Goal: Information Seeking & Learning: Learn about a topic

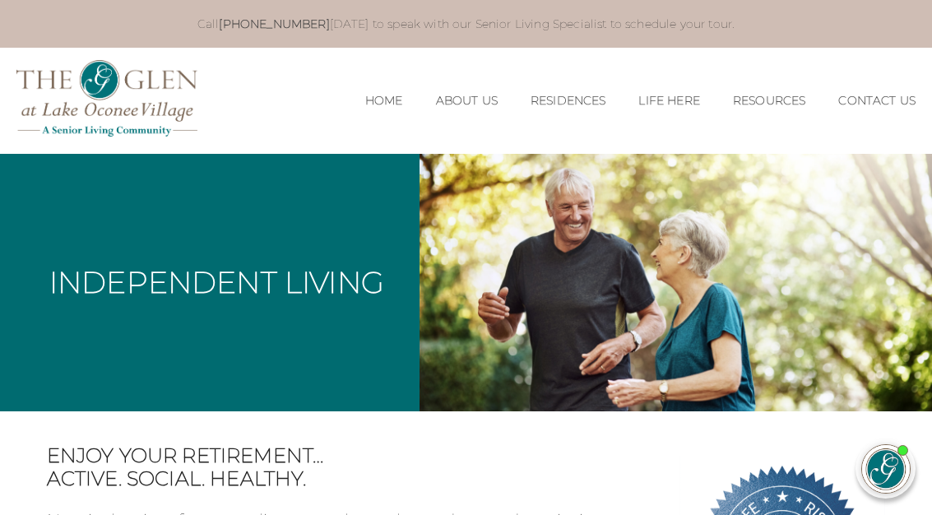
click at [535, 262] on figure at bounding box center [675, 282] width 512 height 257
click at [359, 363] on div "Independent Living" at bounding box center [209, 282] width 419 height 257
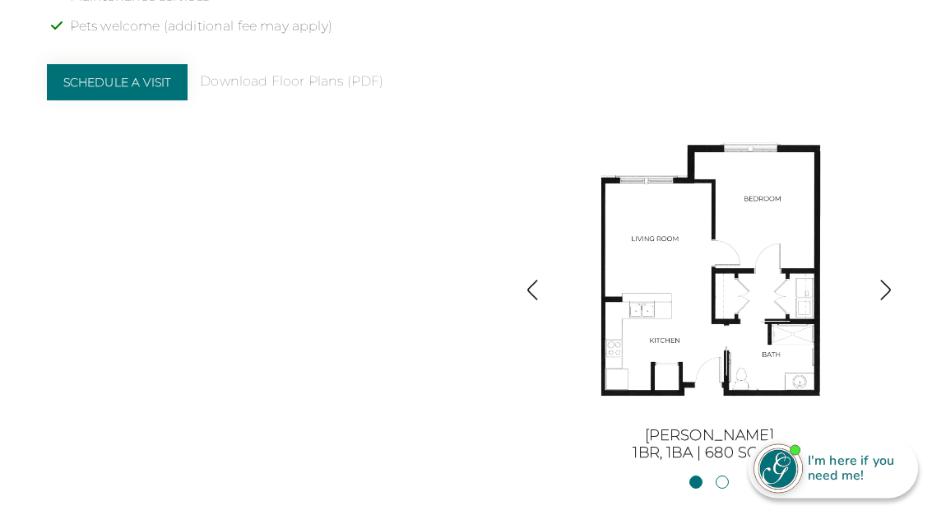
scroll to position [1554, 0]
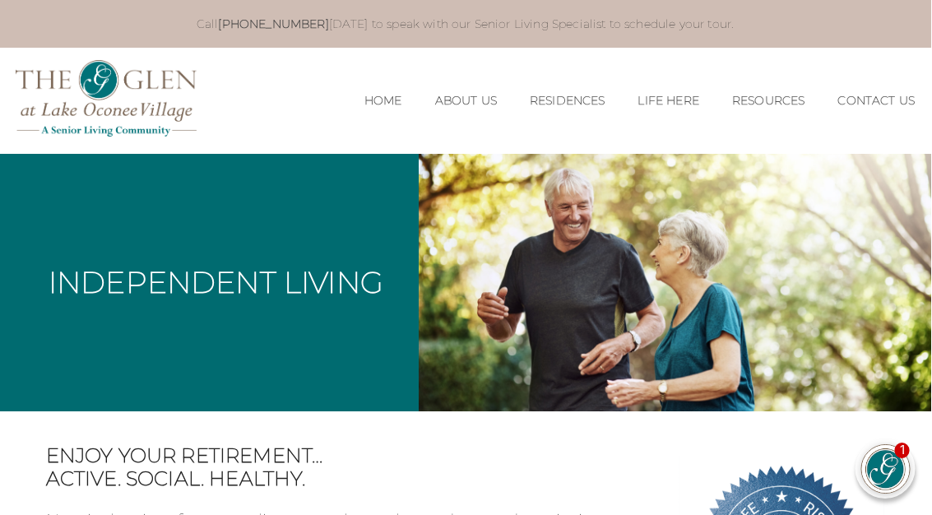
scroll to position [0, 1]
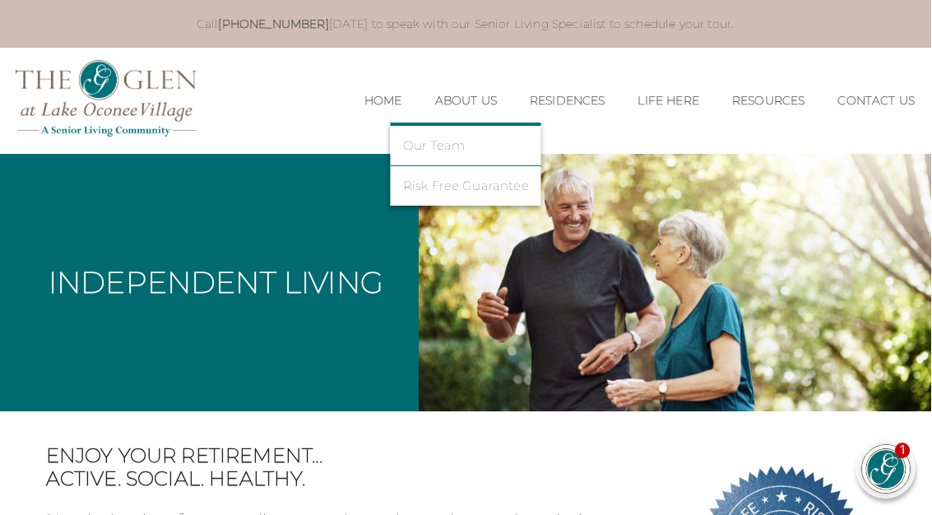
click at [371, 95] on link "Home" at bounding box center [383, 101] width 38 height 14
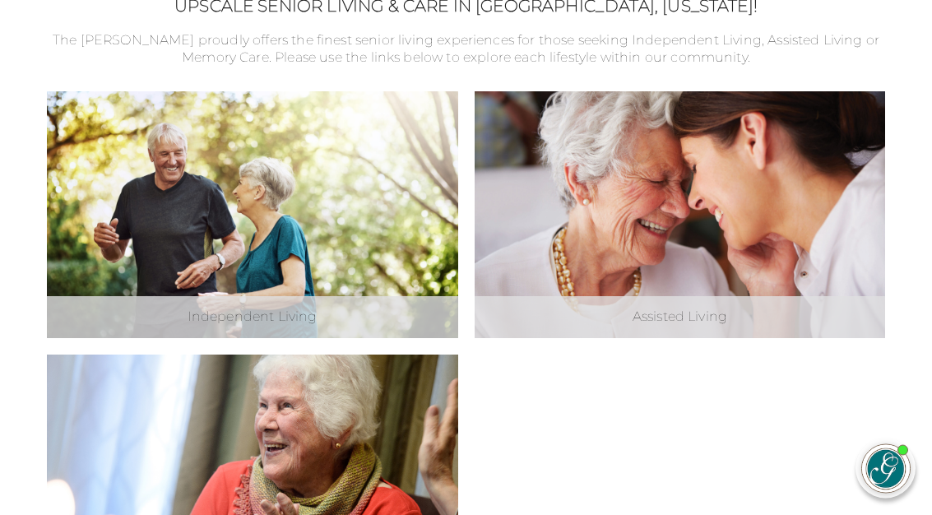
scroll to position [488, 0]
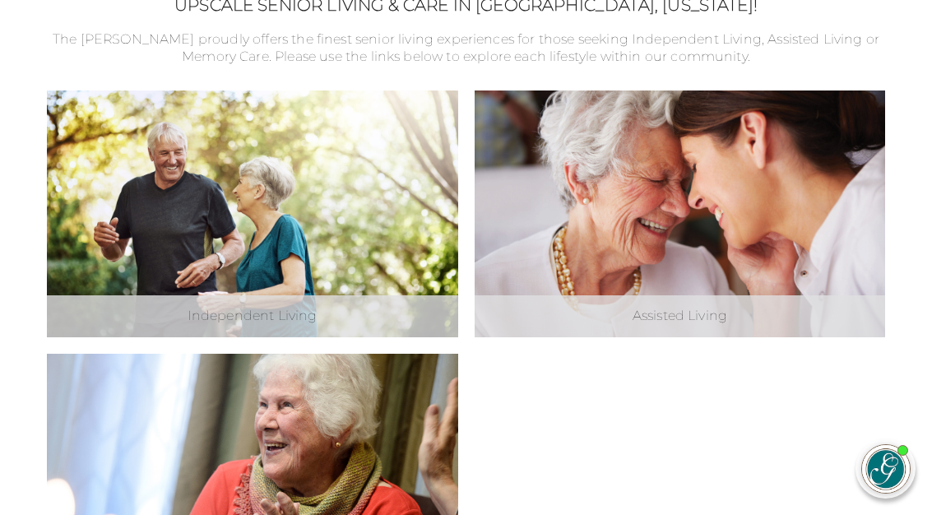
click at [746, 159] on div "Assisted Living Explore Assisted Living" at bounding box center [680, 213] width 411 height 247
click at [692, 322] on div "Assisted Living" at bounding box center [680, 316] width 411 height 42
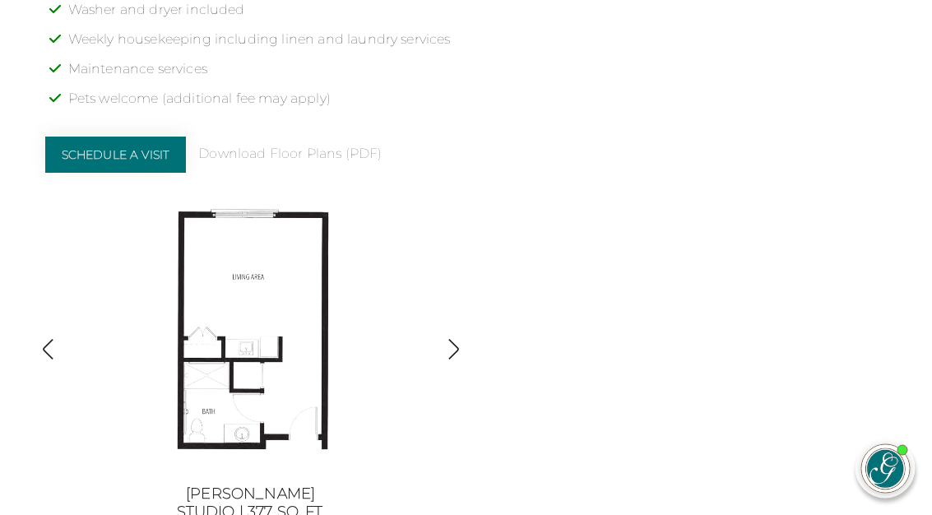
scroll to position [1544, 1]
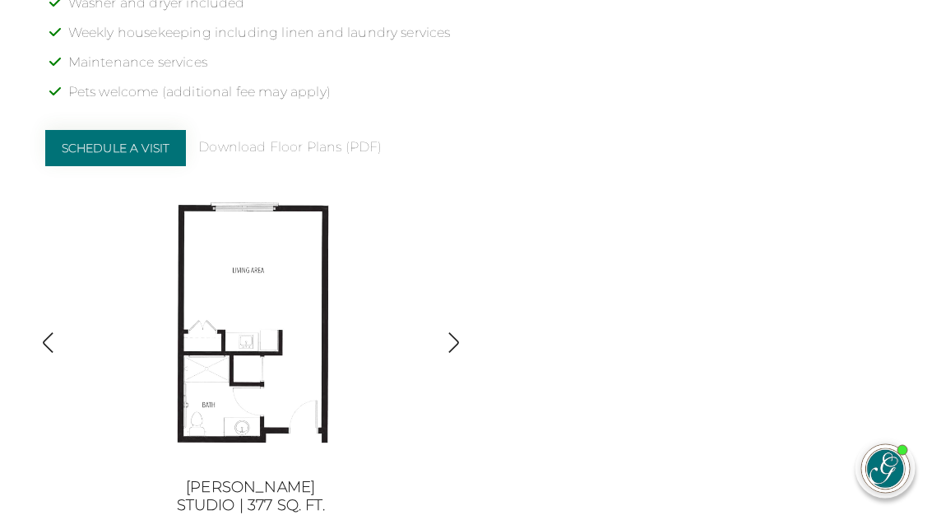
click at [276, 251] on img at bounding box center [252, 327] width 296 height 296
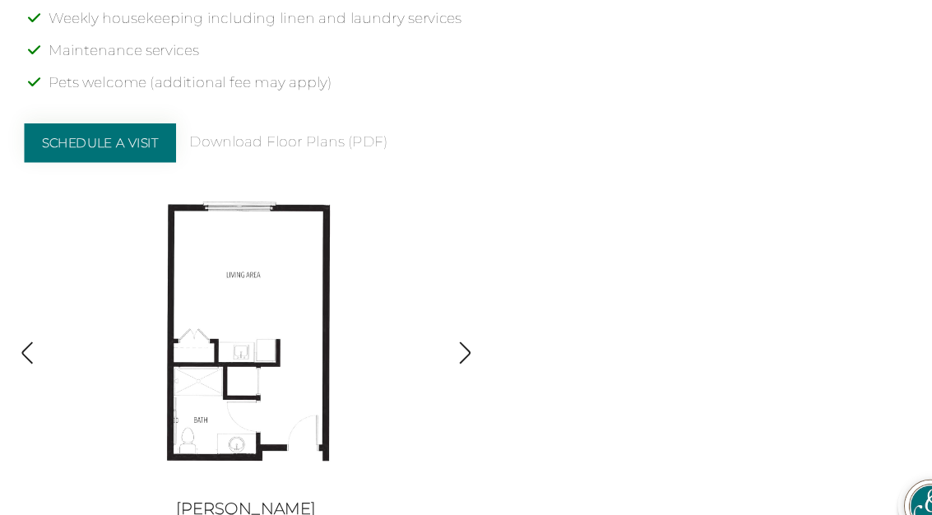
scroll to position [1566, 1]
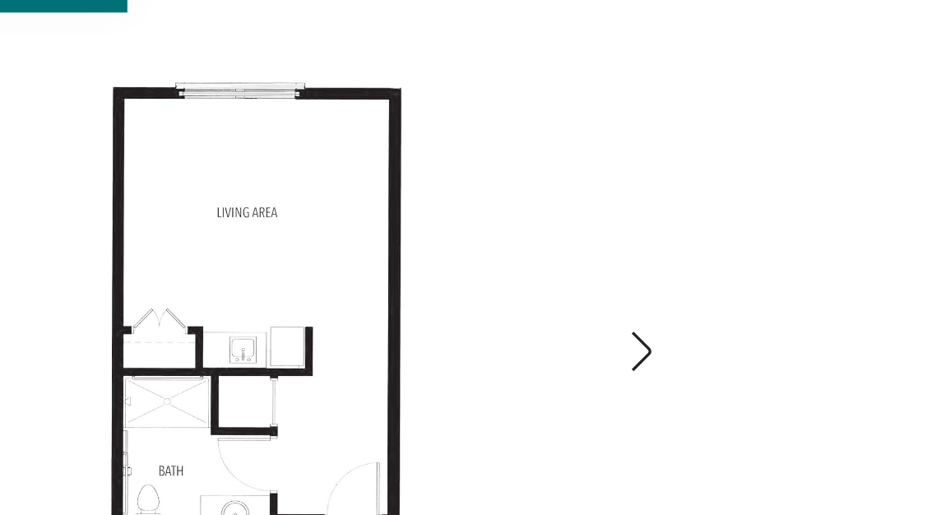
click at [443, 311] on img "button" at bounding box center [454, 322] width 22 height 22
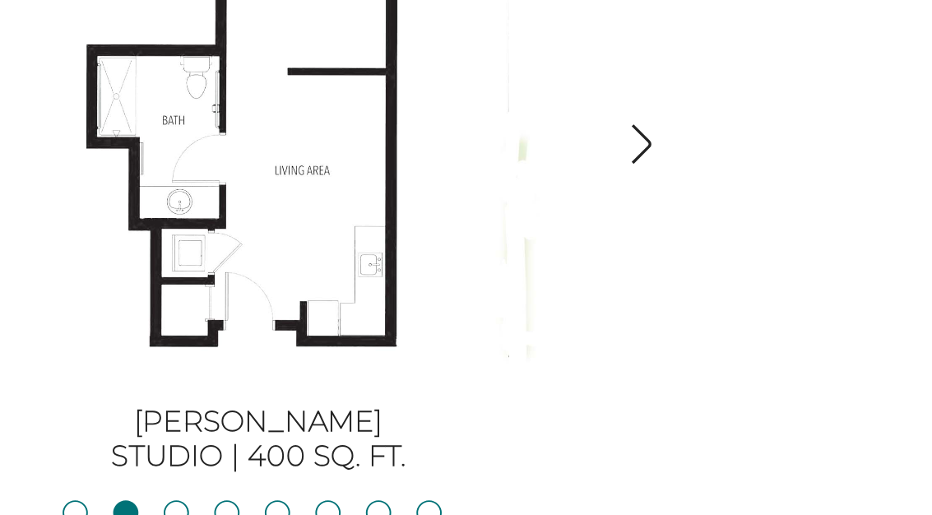
scroll to position [1596, 1]
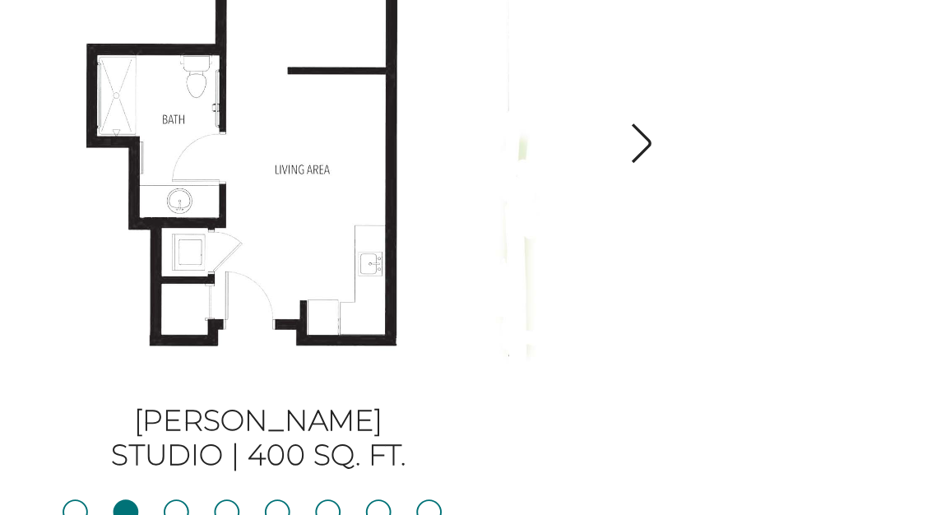
click at [206, 477] on li "Blue RidgeStudio | 400 sq. ft." at bounding box center [212, 486] width 13 height 18
click at [206, 477] on link "Blue RidgeStudio | 400 sq. ft." at bounding box center [212, 483] width 13 height 13
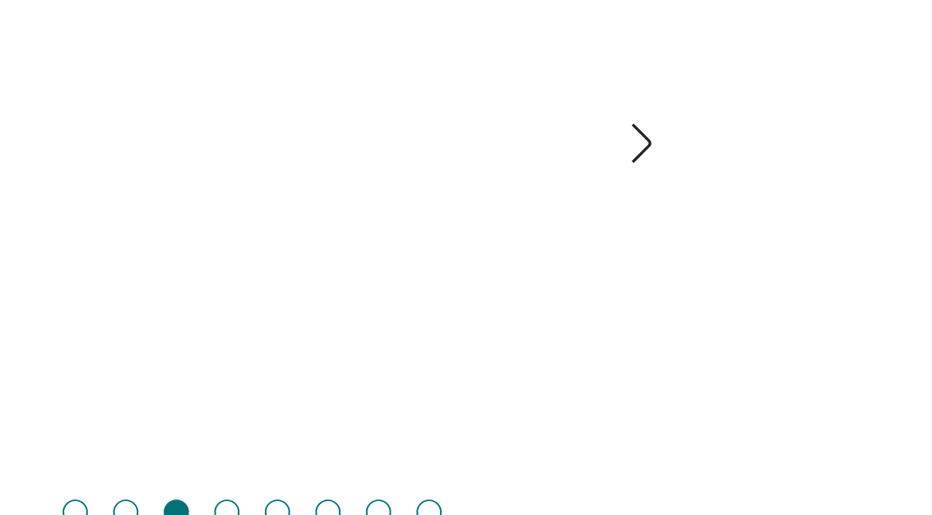
click at [443, 280] on img "button" at bounding box center [454, 291] width 22 height 22
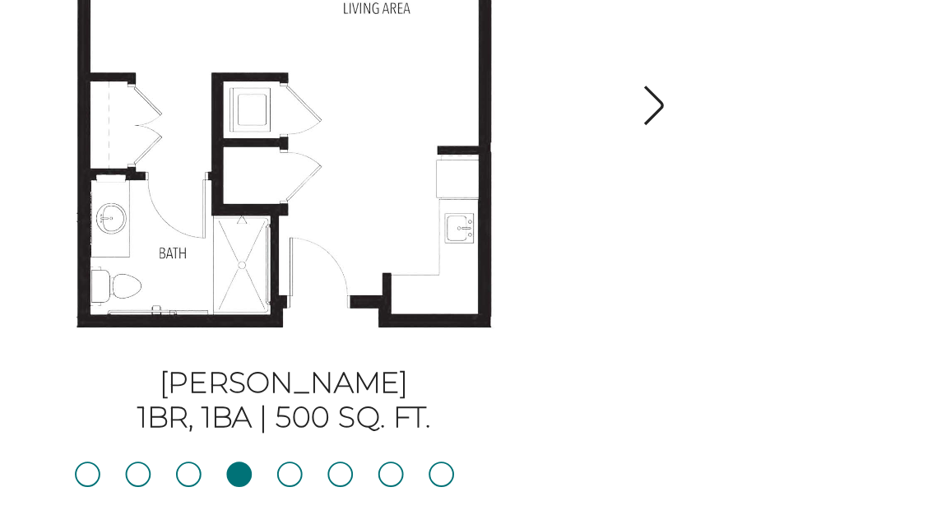
scroll to position [1625, 1]
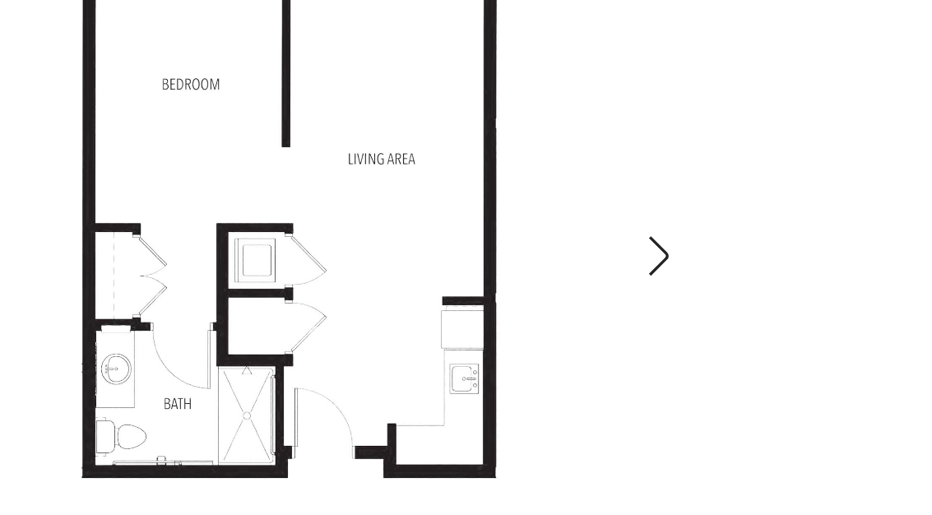
click at [443, 252] on img "button" at bounding box center [454, 263] width 22 height 22
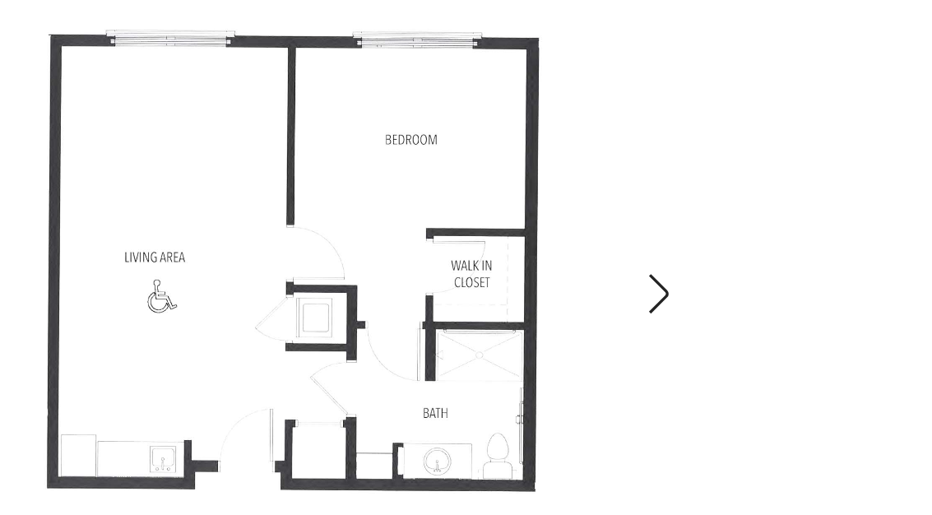
click at [443, 252] on img "button" at bounding box center [454, 263] width 22 height 22
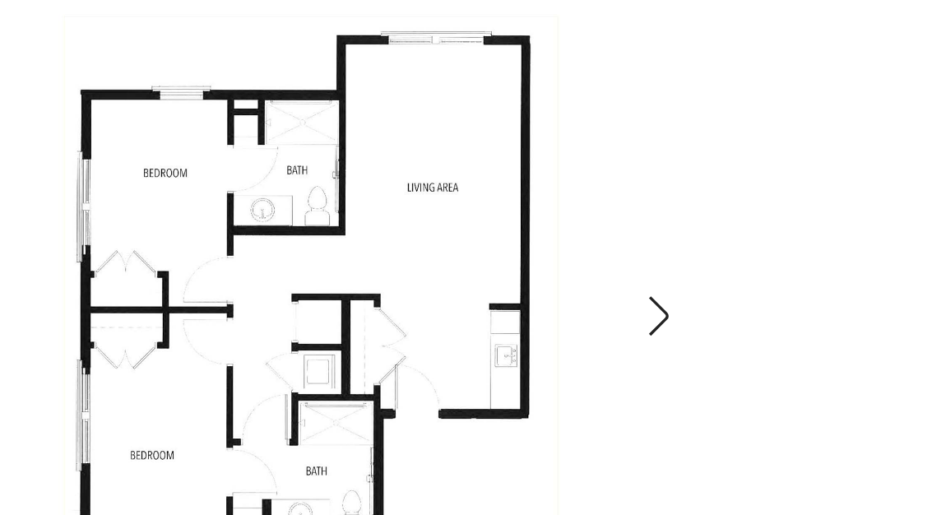
click at [443, 252] on img "button" at bounding box center [454, 263] width 22 height 22
